Goal: Navigation & Orientation: Find specific page/section

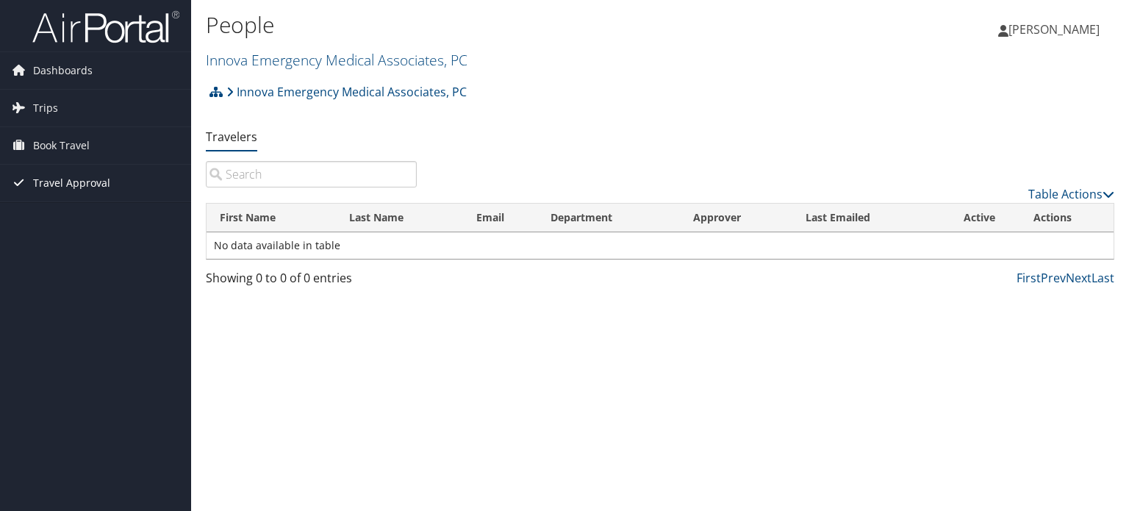
click at [50, 181] on span "Travel Approval" at bounding box center [71, 183] width 77 height 37
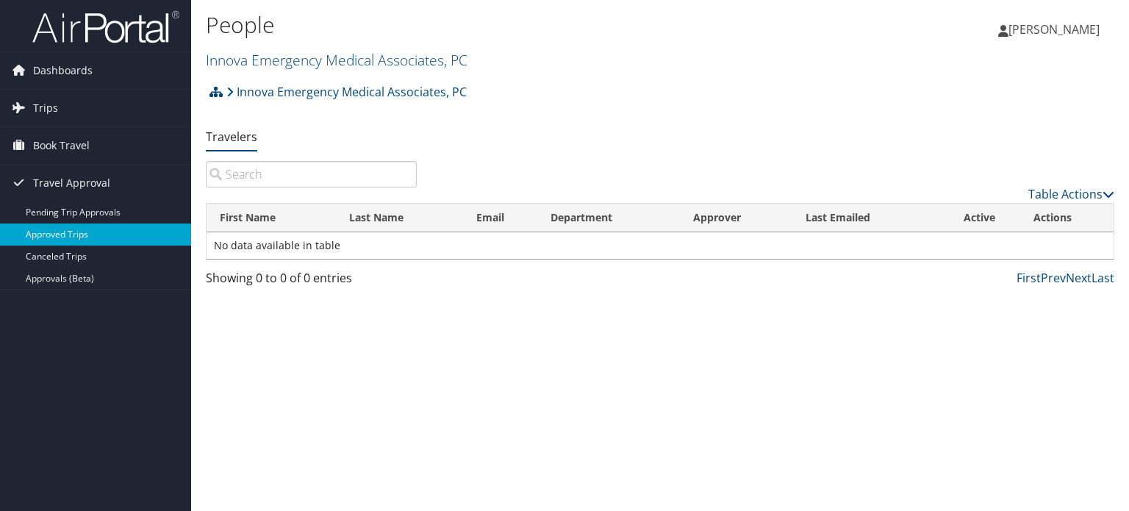
click at [53, 232] on link "Approved Trips" at bounding box center [95, 234] width 191 height 22
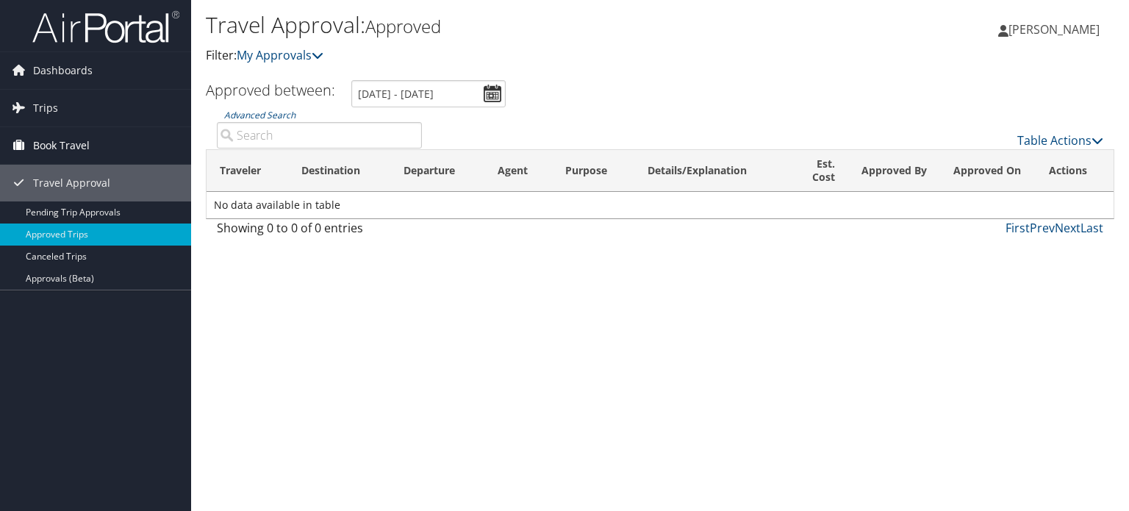
click at [46, 142] on span "Book Travel" at bounding box center [61, 145] width 57 height 37
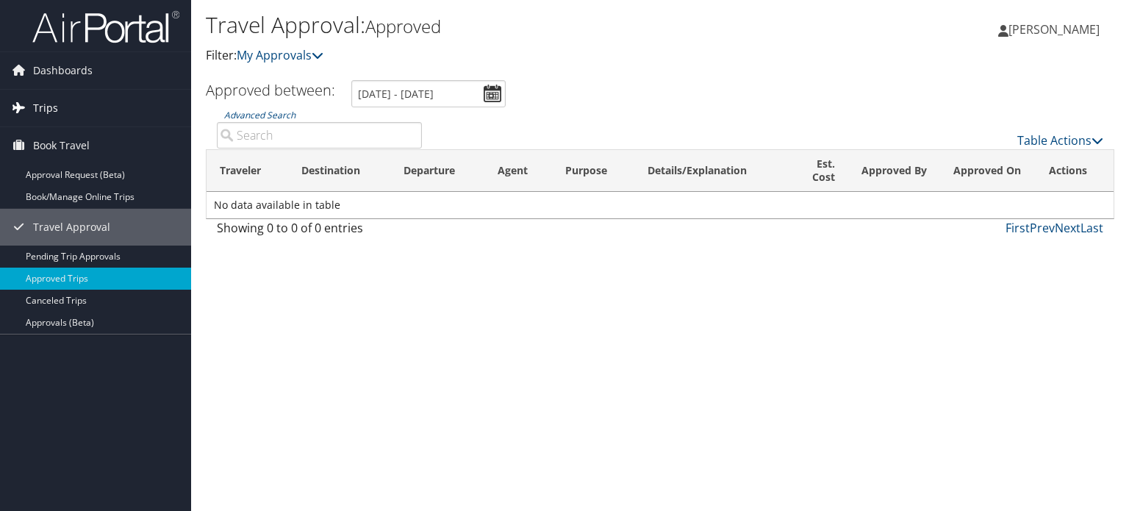
click at [36, 106] on span "Trips" at bounding box center [45, 108] width 25 height 37
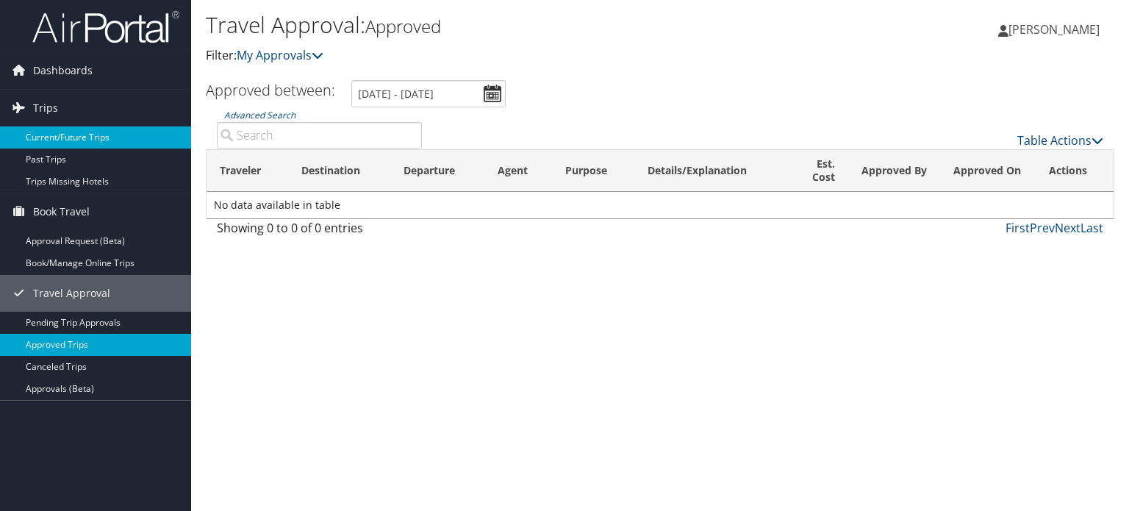
click at [56, 137] on link "Current/Future Trips" at bounding box center [95, 137] width 191 height 22
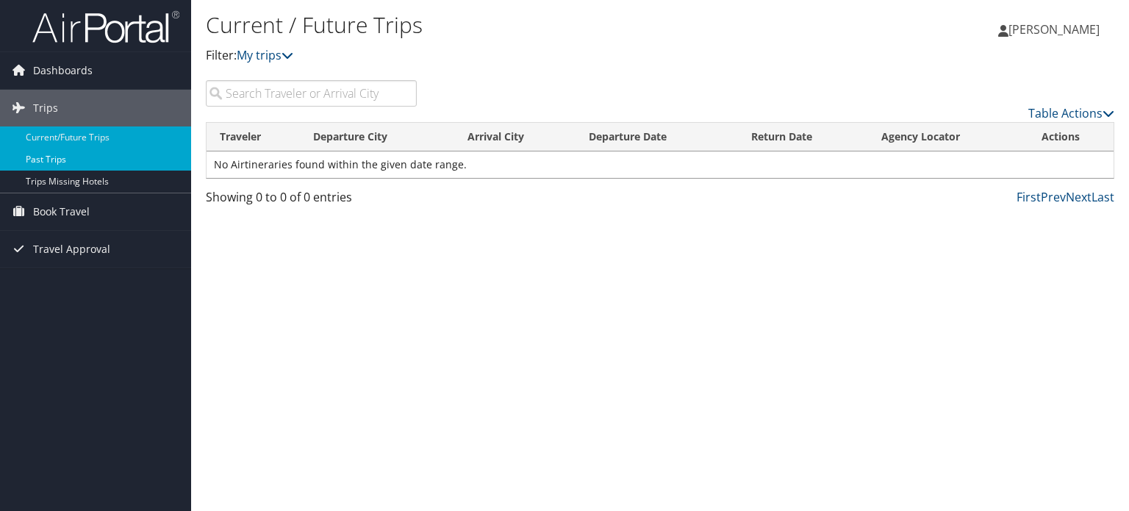
click at [50, 156] on link "Past Trips" at bounding box center [95, 159] width 191 height 22
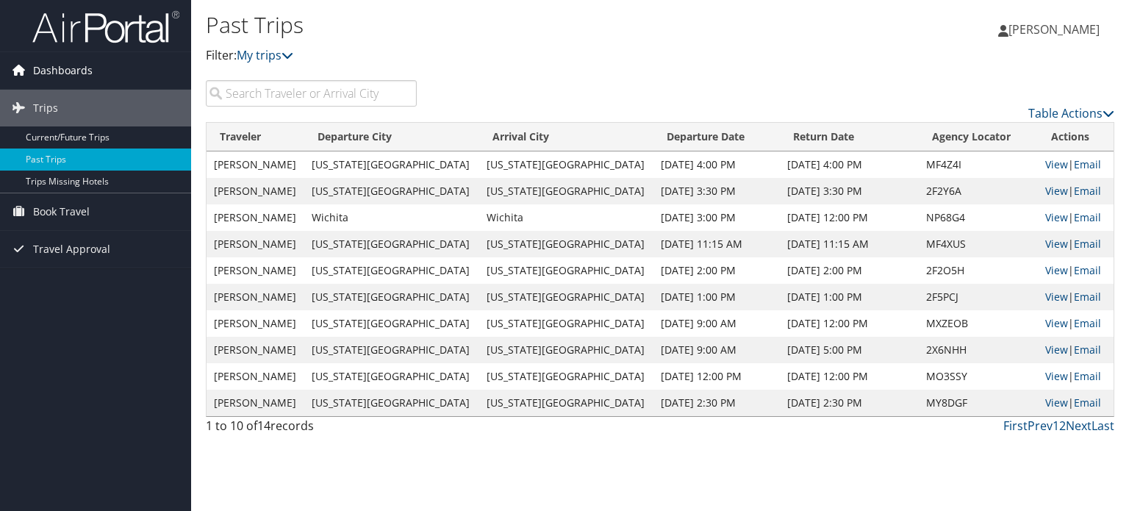
click at [65, 64] on span "Dashboards" at bounding box center [63, 70] width 60 height 37
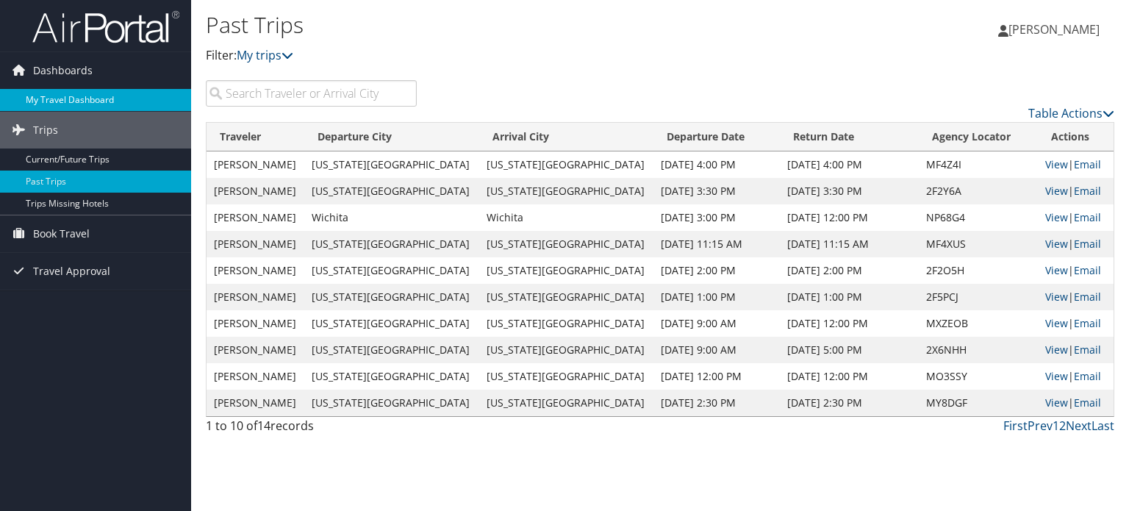
click at [63, 96] on link "My Travel Dashboard" at bounding box center [95, 100] width 191 height 22
